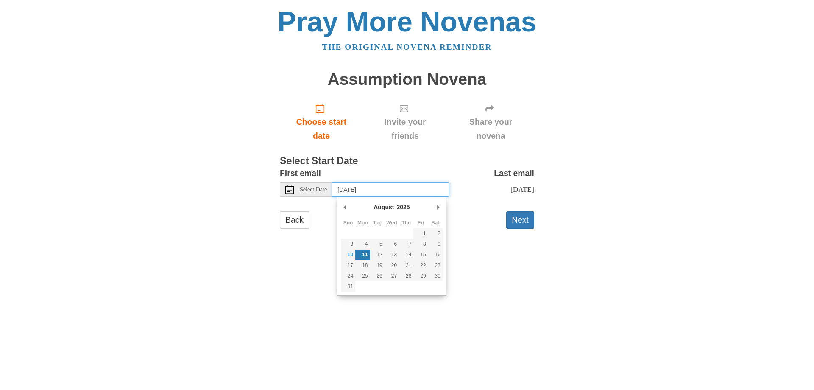
click at [411, 192] on input "Monday, August 11th" at bounding box center [390, 189] width 117 height 14
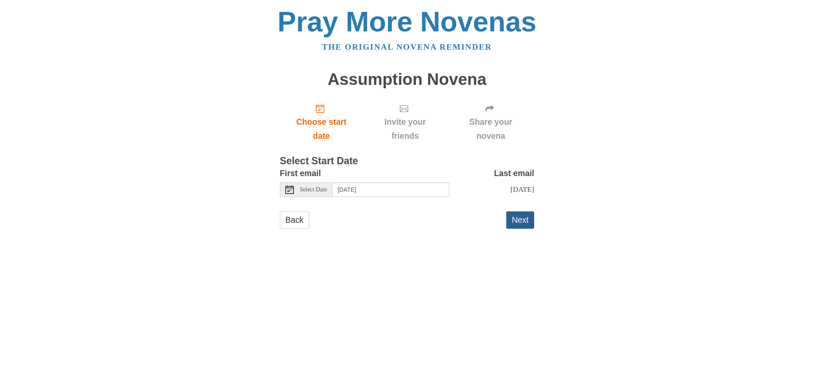
click at [521, 228] on button "Next" at bounding box center [520, 219] width 28 height 17
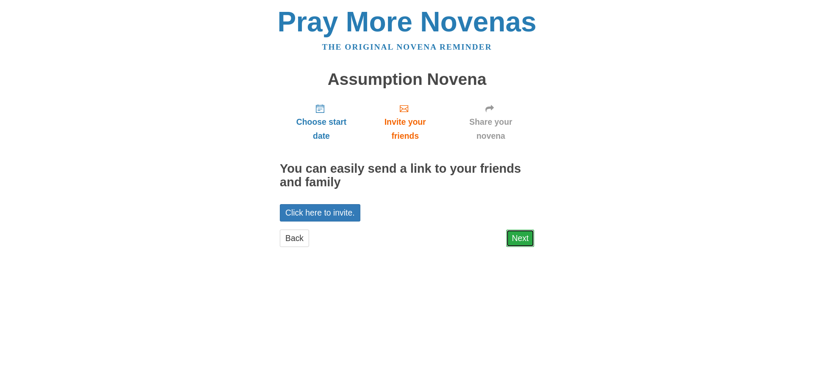
click at [528, 240] on link "Next" at bounding box center [520, 237] width 28 height 17
